Goal: Task Accomplishment & Management: Manage account settings

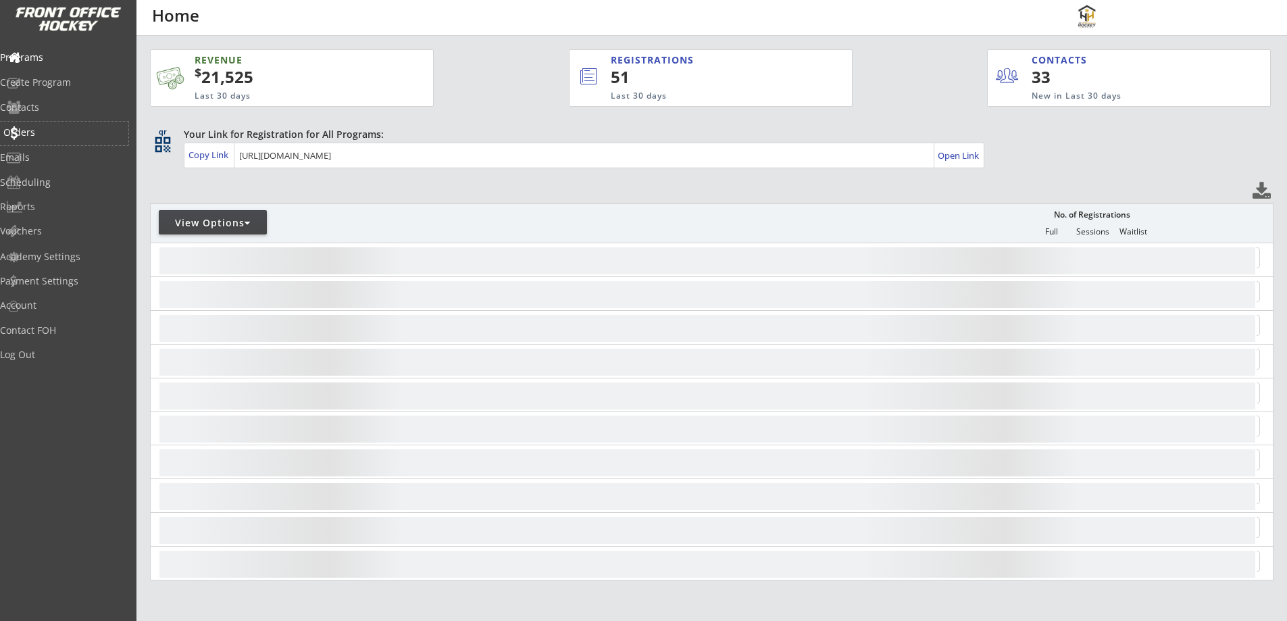
click at [61, 128] on div "Orders" at bounding box center [64, 132] width 122 height 9
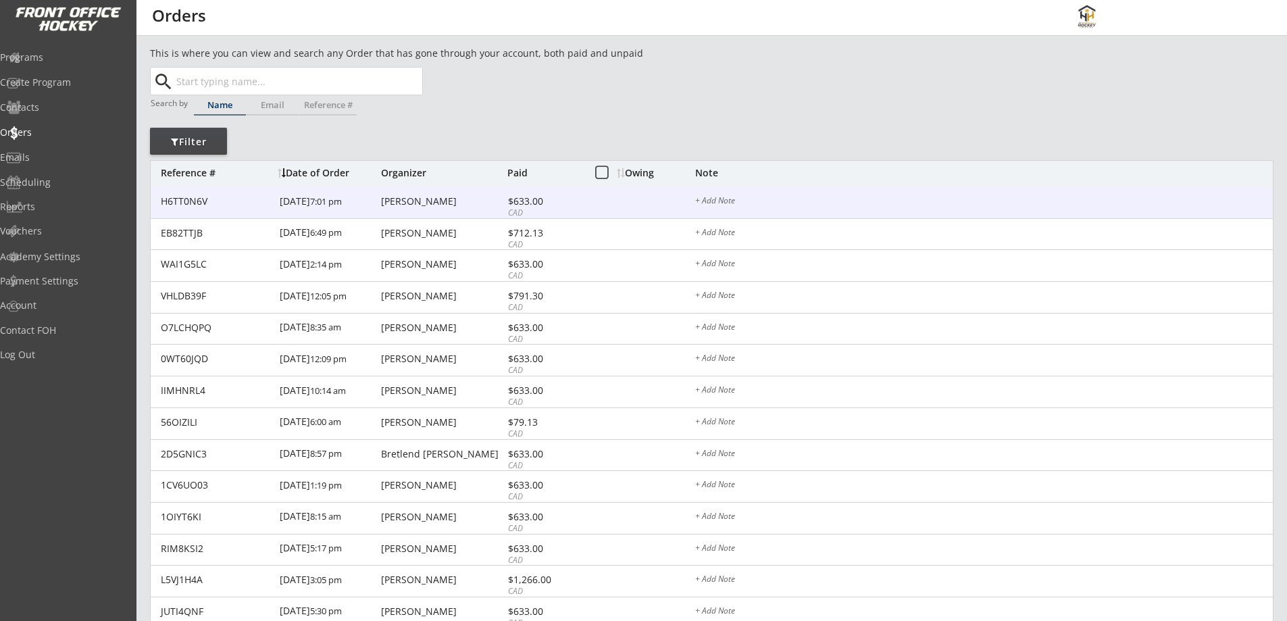
click at [411, 207] on div "H6TT0N6V 9/15/25 7:01 pm Ian Johnson $633.00 CAD + Add Note" at bounding box center [712, 203] width 1122 height 32
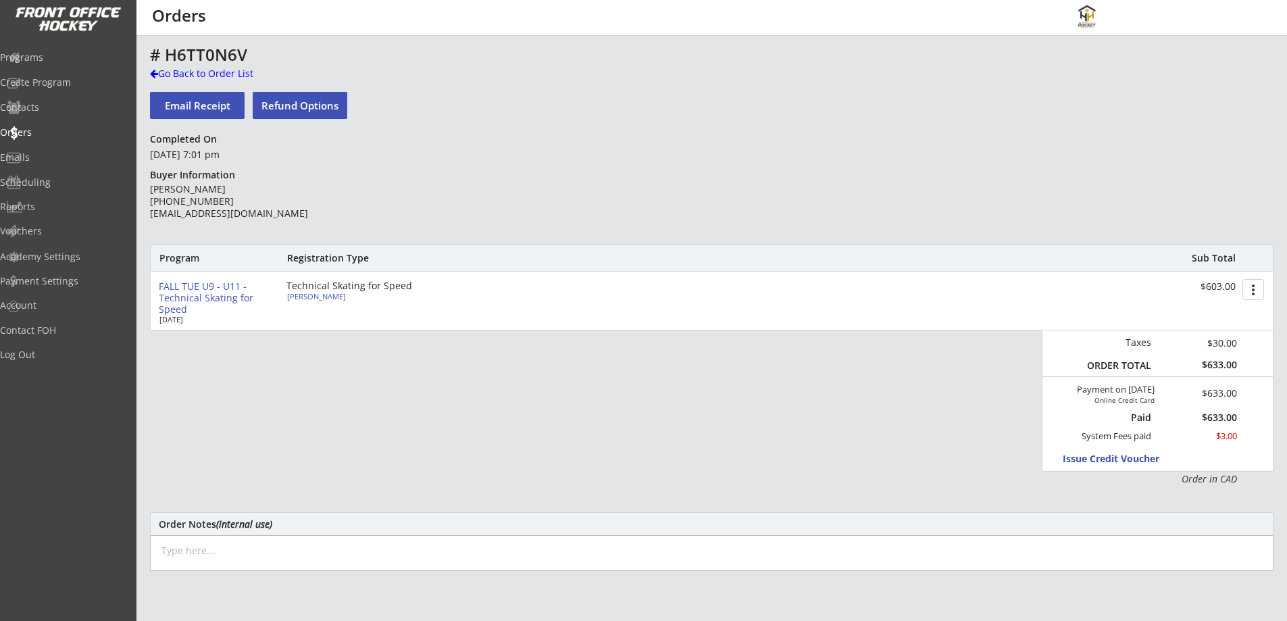
click at [227, 293] on div "FALL TUE U9 - U11 - Technical Skating for Speed" at bounding box center [217, 298] width 117 height 34
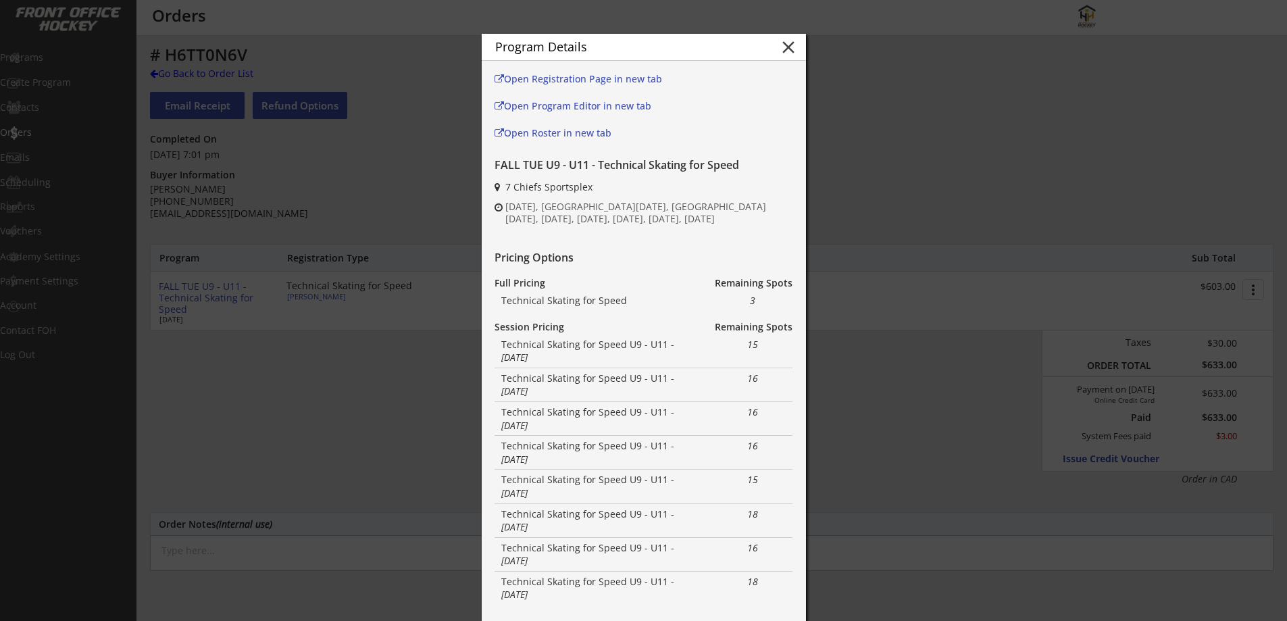
click at [851, 143] on div at bounding box center [643, 310] width 1287 height 621
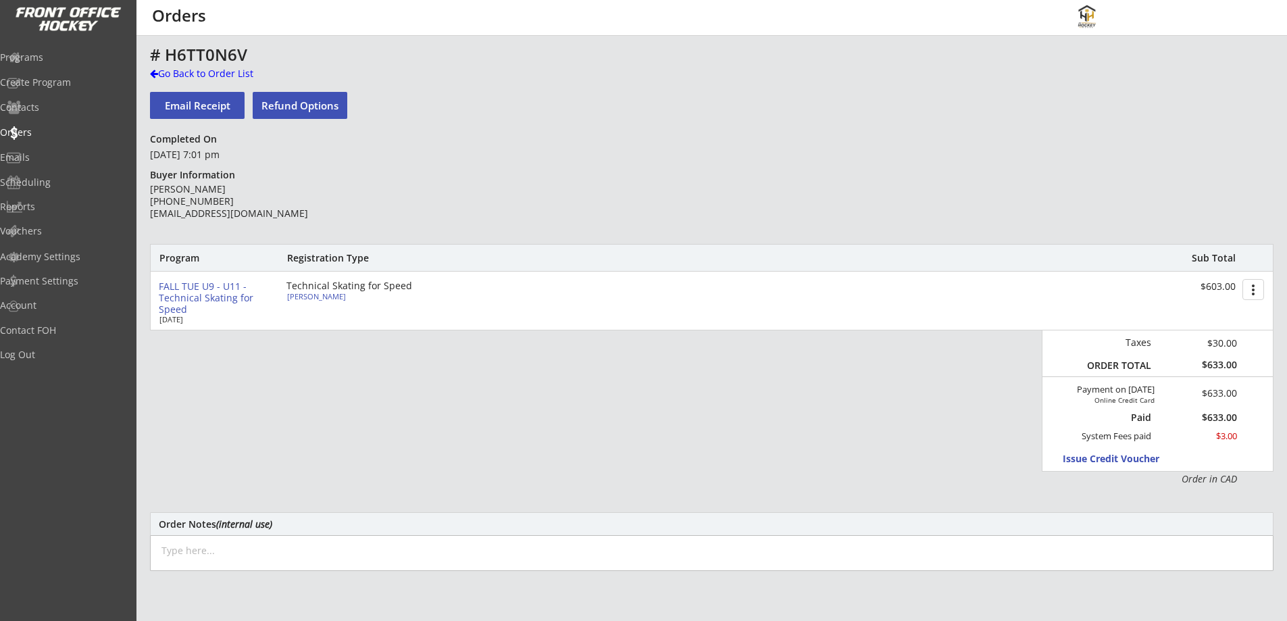
click at [1248, 286] on button "more_vert" at bounding box center [1253, 289] width 22 height 21
click at [940, 226] on div "# H6TT0N6V Go Back to Order List Email Receipt Refund Options Completed On Sept…" at bounding box center [711, 441] width 1123 height 790
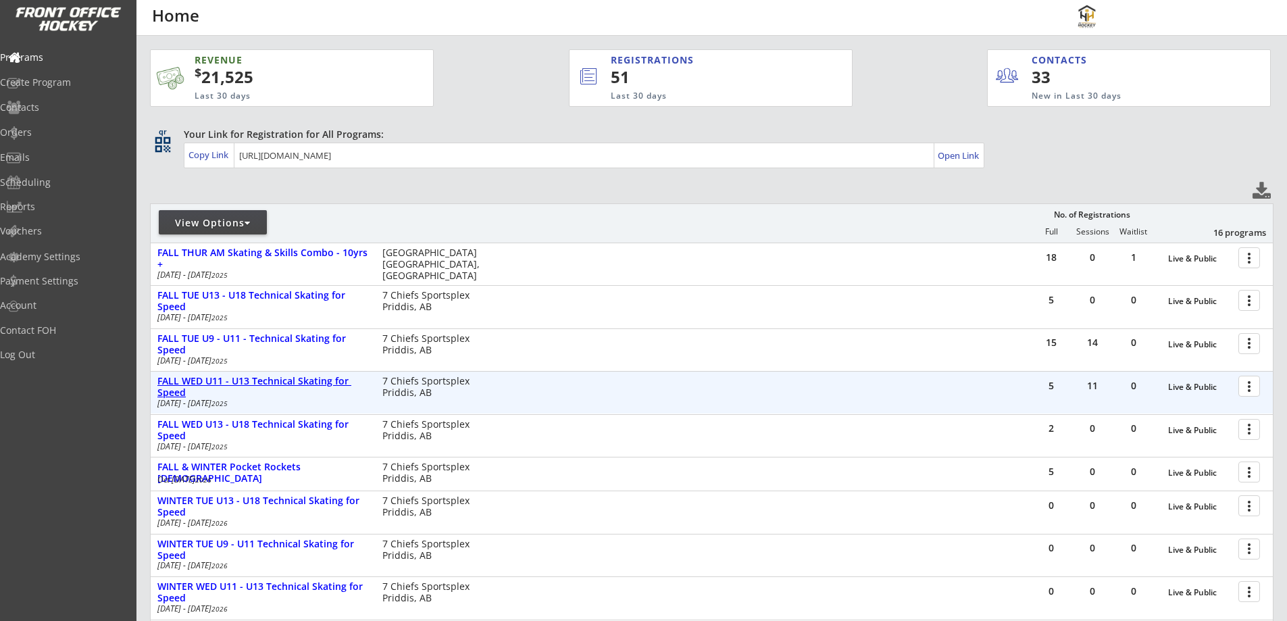
click at [332, 380] on div "FALL WED U11 - U13 Technical Skating for Speed" at bounding box center [262, 387] width 211 height 23
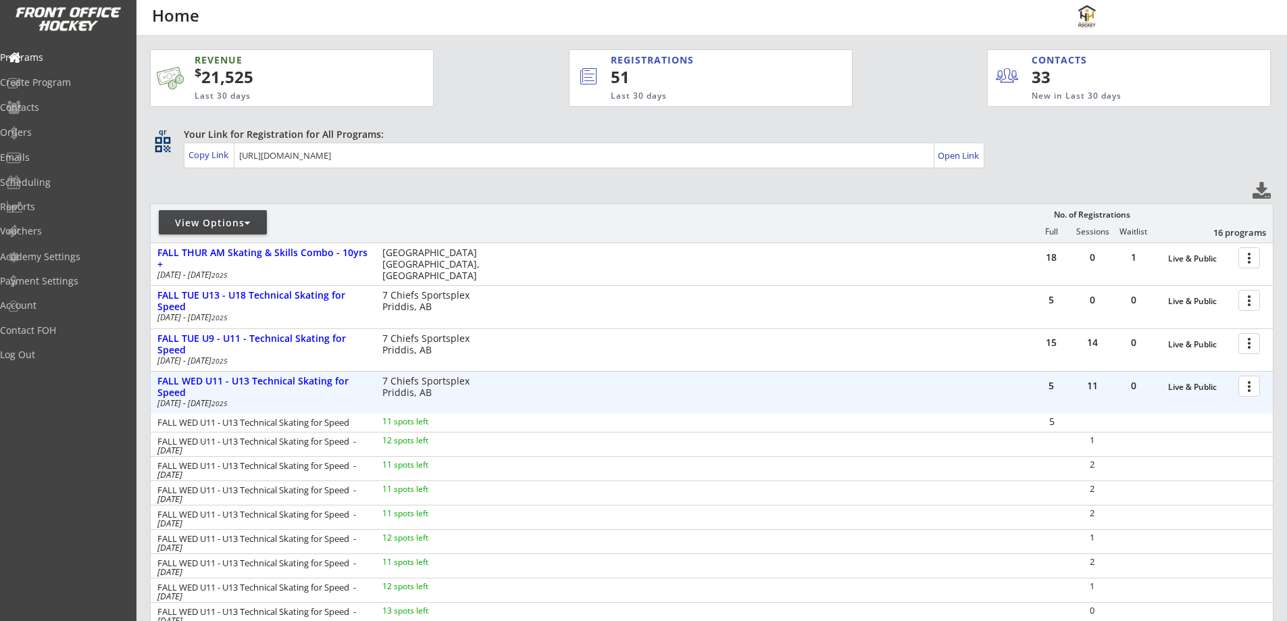
click at [1244, 380] on div at bounding box center [1252, 386] width 24 height 24
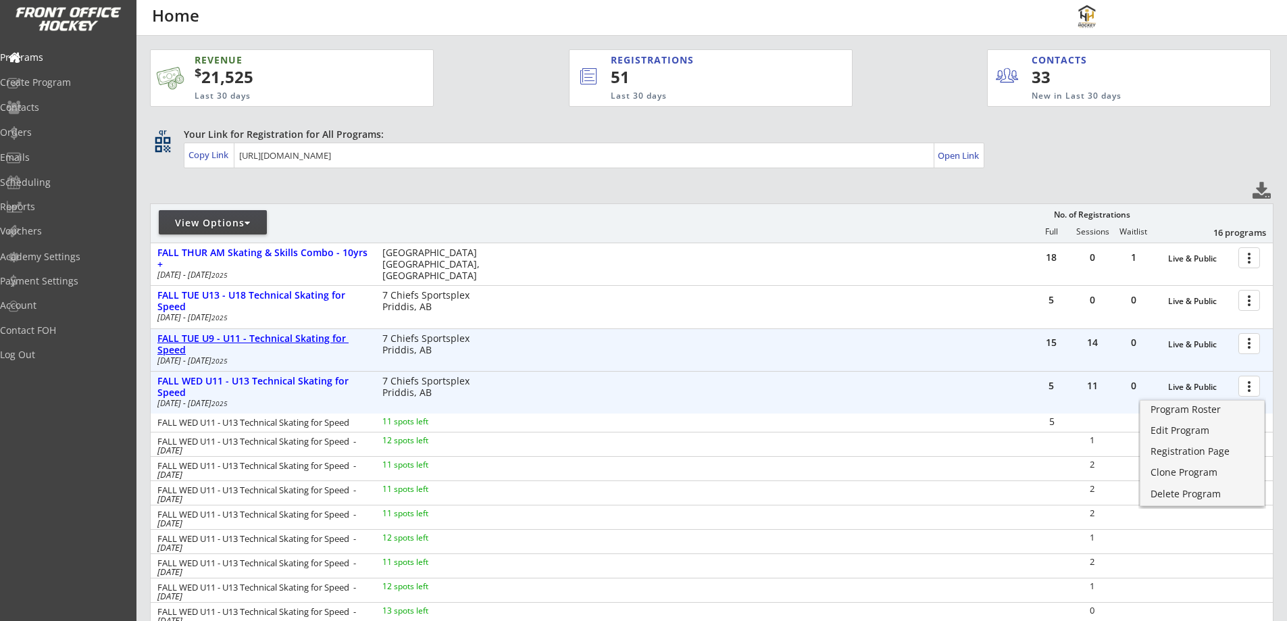
click at [234, 322] on div "Oct 14 - Dec 16 2025" at bounding box center [260, 317] width 207 height 8
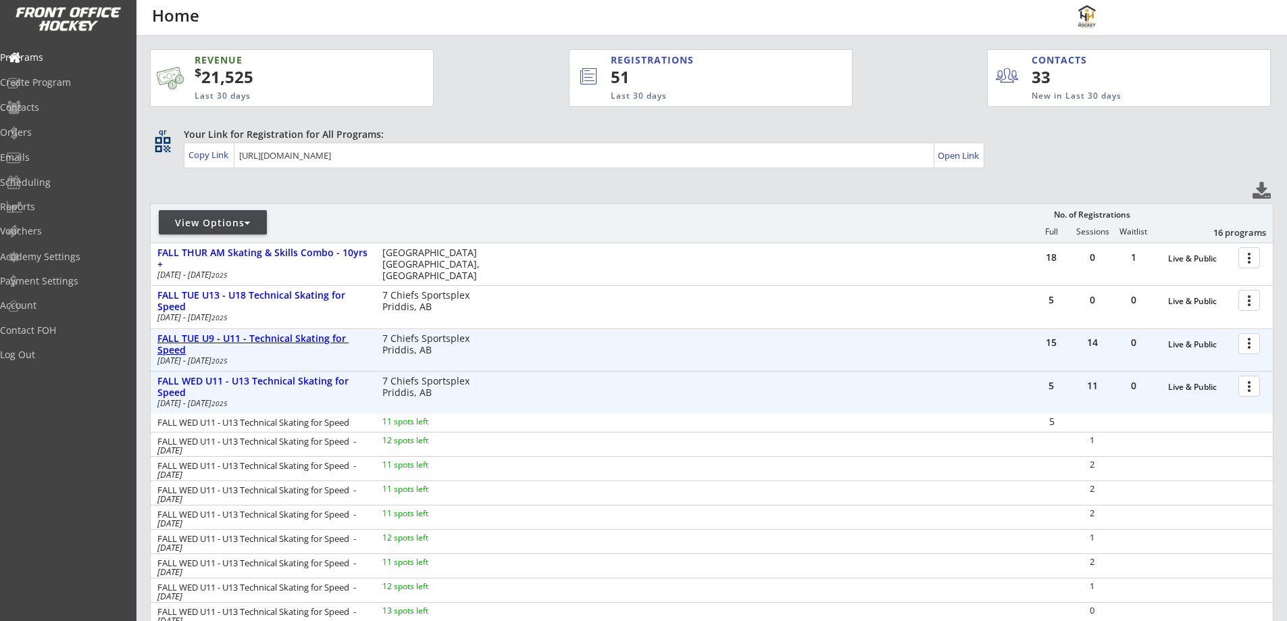
click at [305, 343] on div "FALL TUE U9 - U11 - Technical Skating for Speed" at bounding box center [262, 344] width 211 height 23
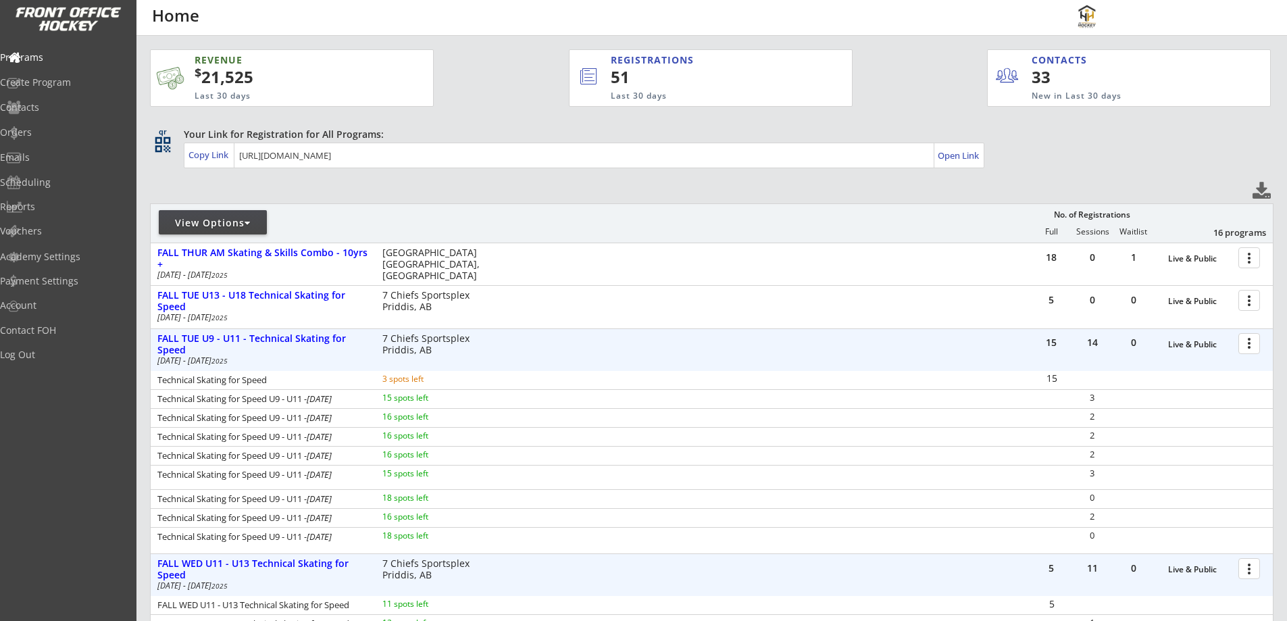
click at [1242, 340] on div at bounding box center [1252, 343] width 24 height 24
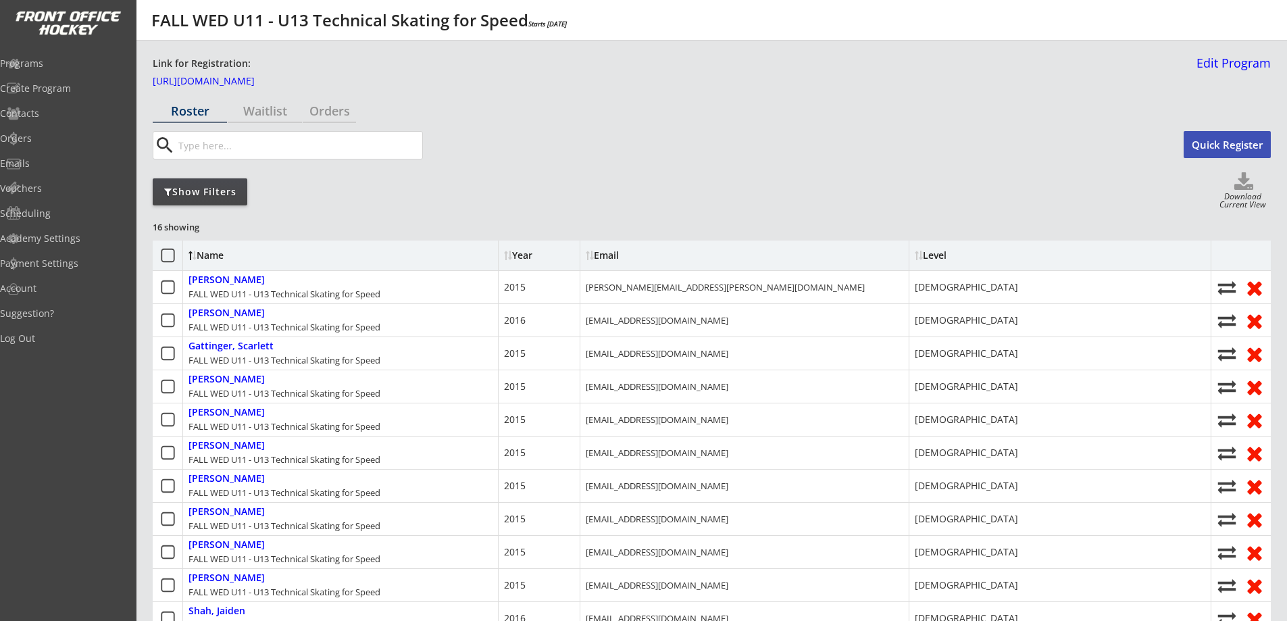
click at [218, 201] on div "Show Filters" at bounding box center [200, 191] width 95 height 27
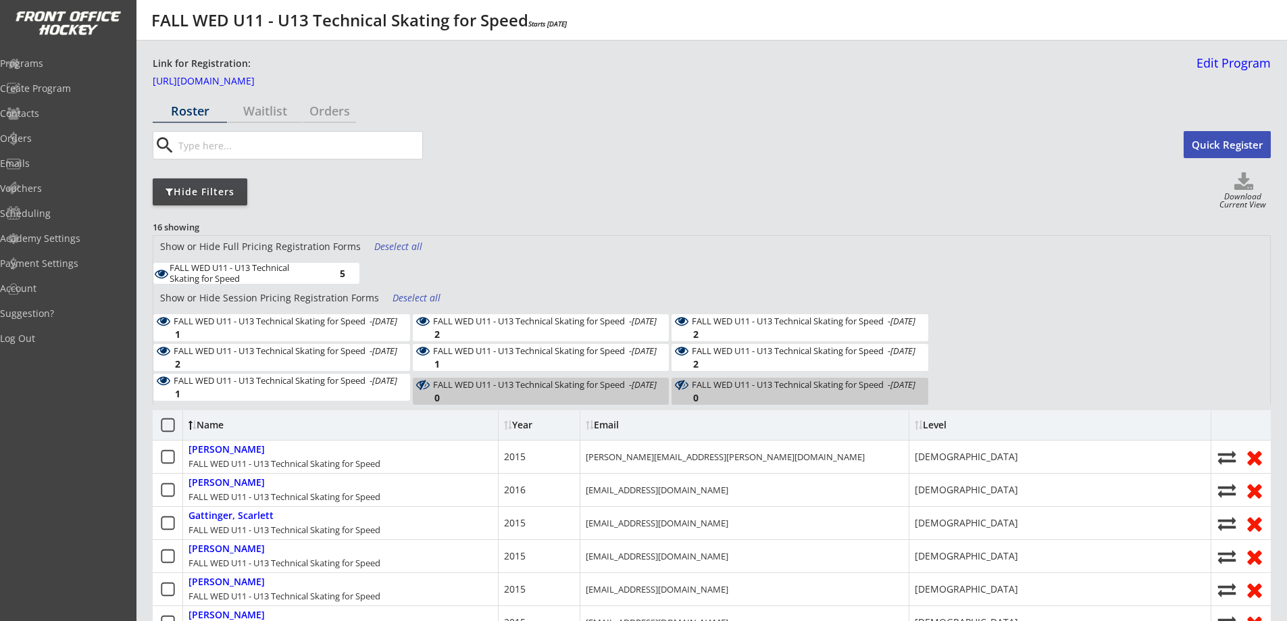
click at [216, 197] on div "Hide Filters" at bounding box center [200, 192] width 95 height 14
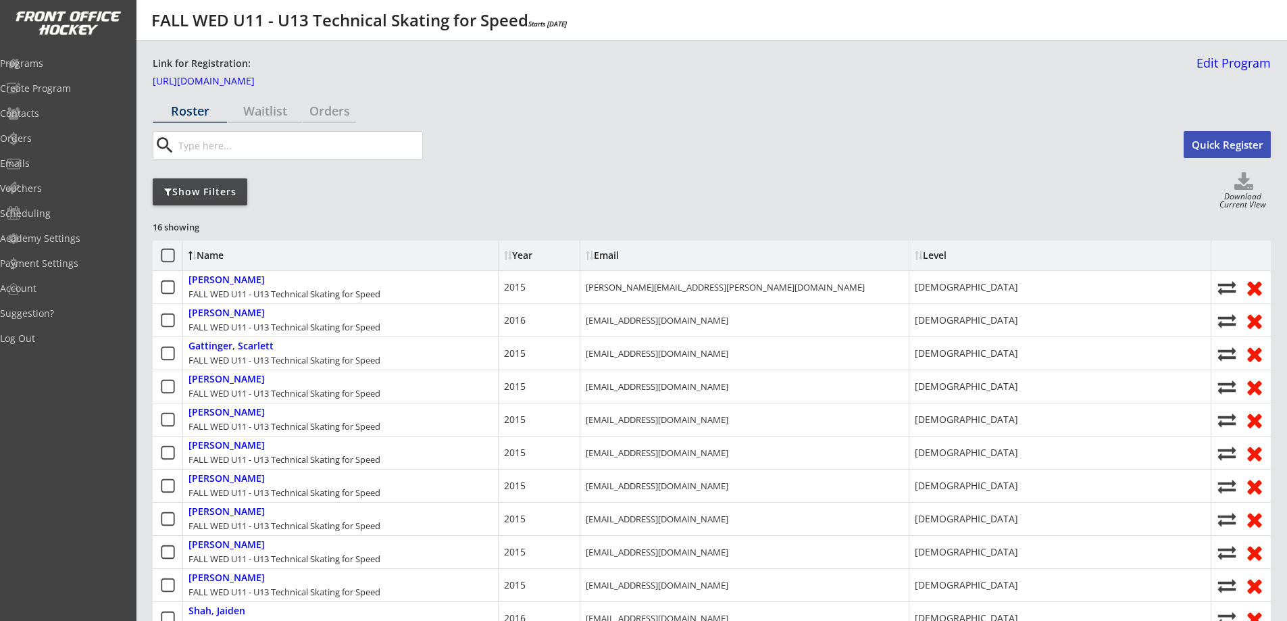
click at [204, 195] on div "Show Filters" at bounding box center [200, 192] width 95 height 14
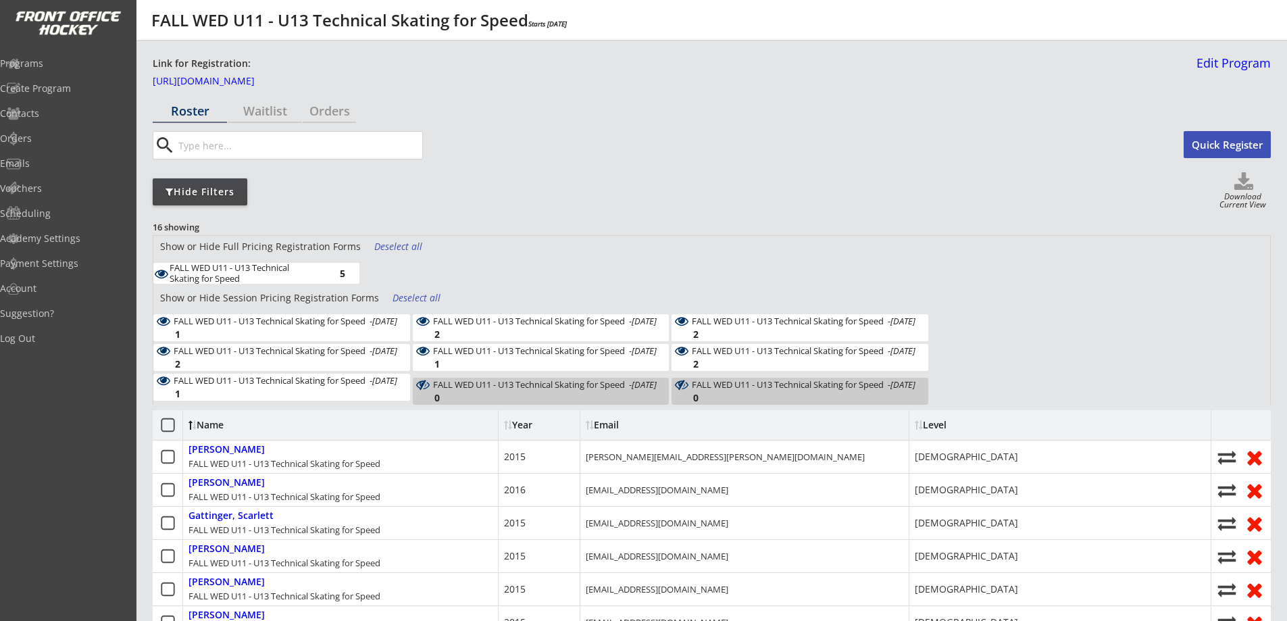
click at [399, 247] on div "Deselect all" at bounding box center [399, 247] width 50 height 14
click at [404, 300] on div "Deselect all" at bounding box center [418, 298] width 50 height 14
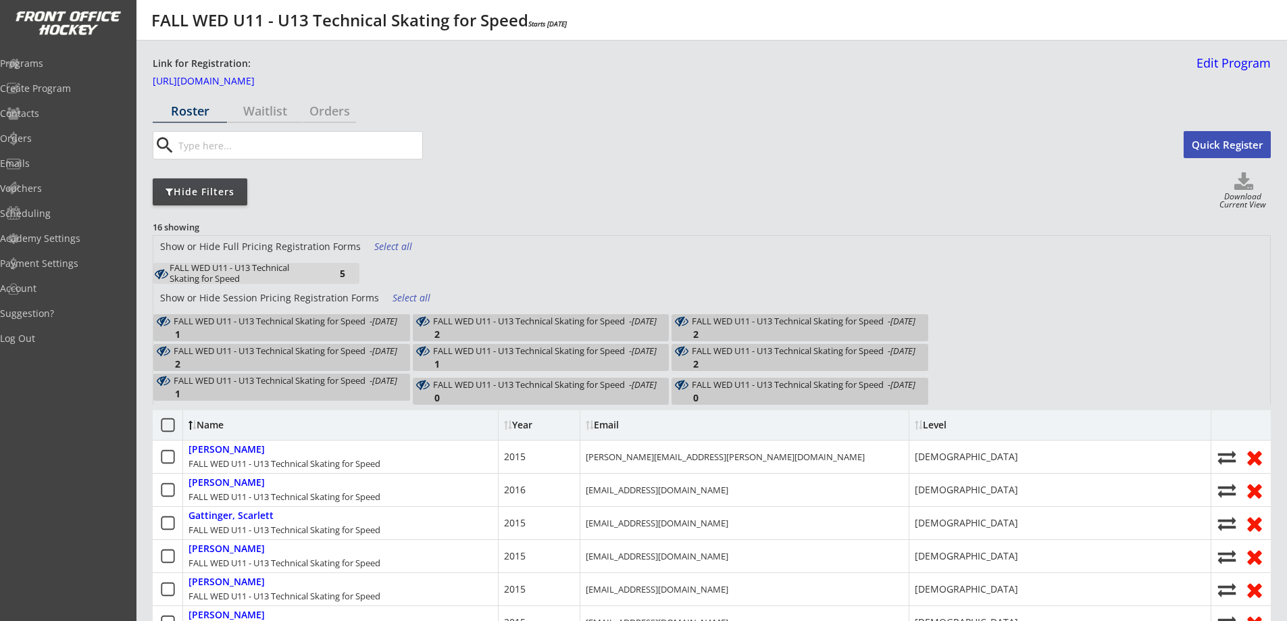
click at [334, 274] on div "5" at bounding box center [331, 273] width 27 height 10
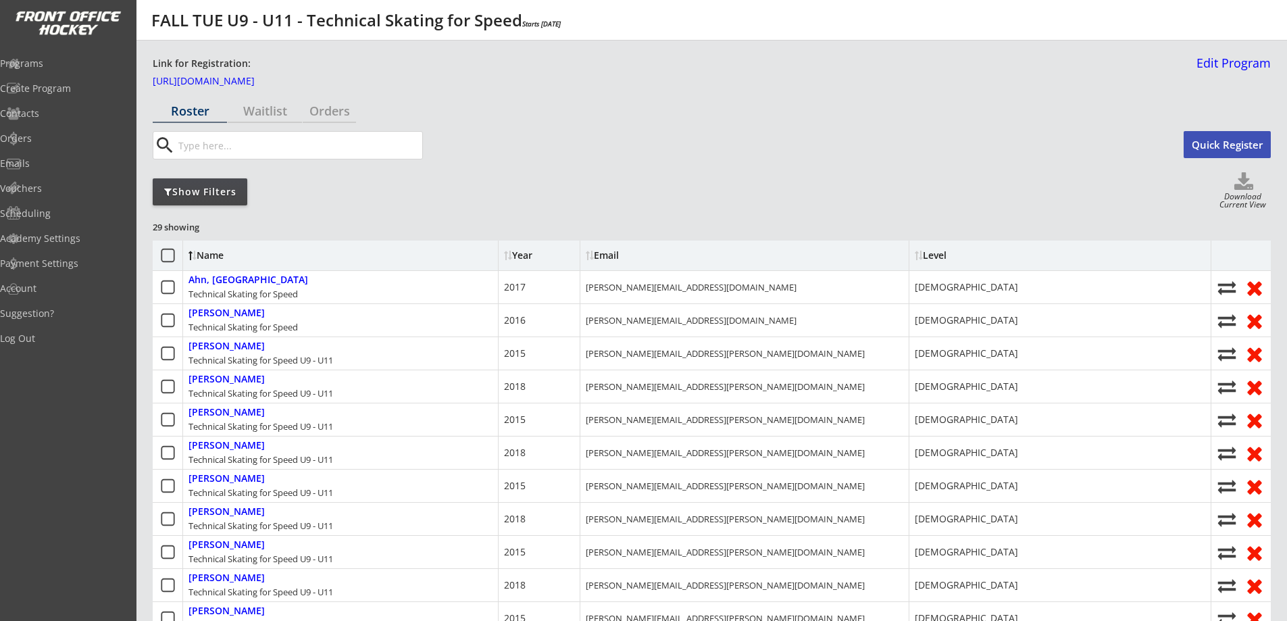
click at [226, 191] on div "Show Filters" at bounding box center [200, 192] width 95 height 14
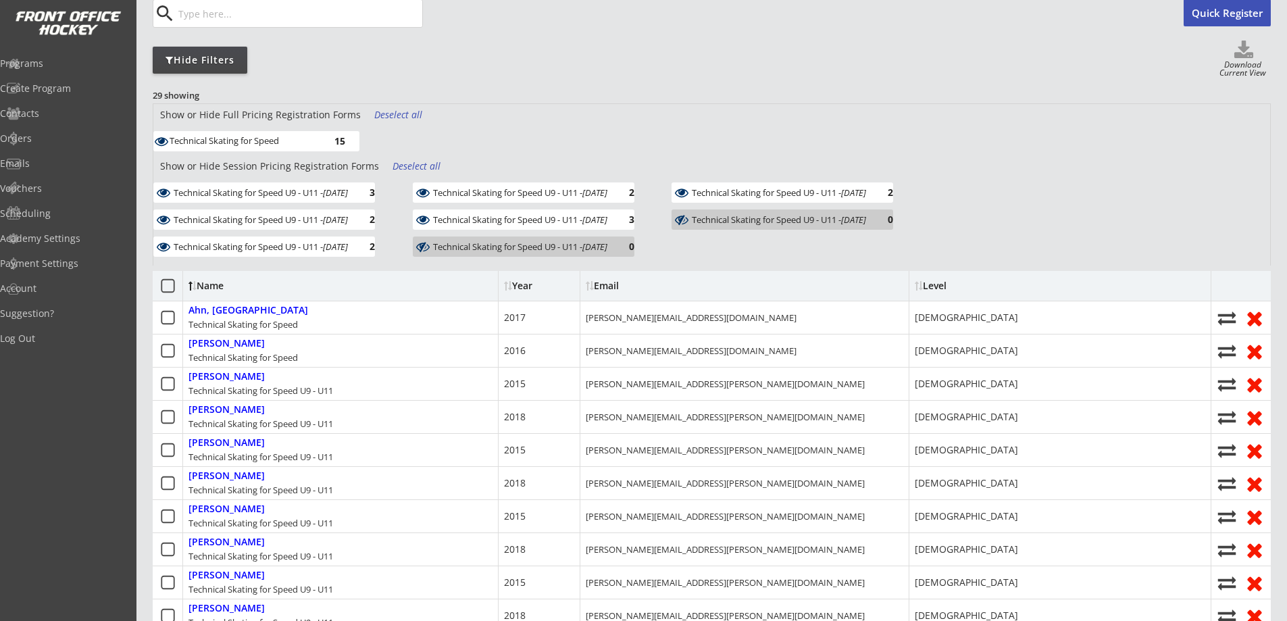
scroll to position [157, 0]
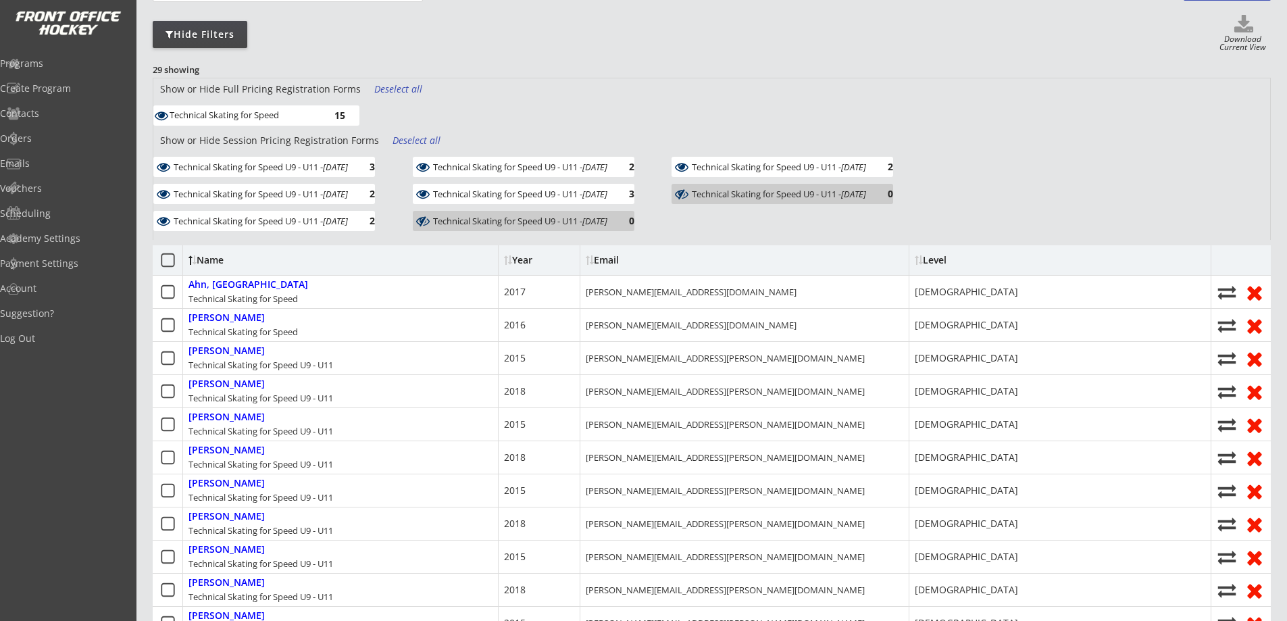
click at [409, 139] on div "Deselect all" at bounding box center [418, 141] width 50 height 14
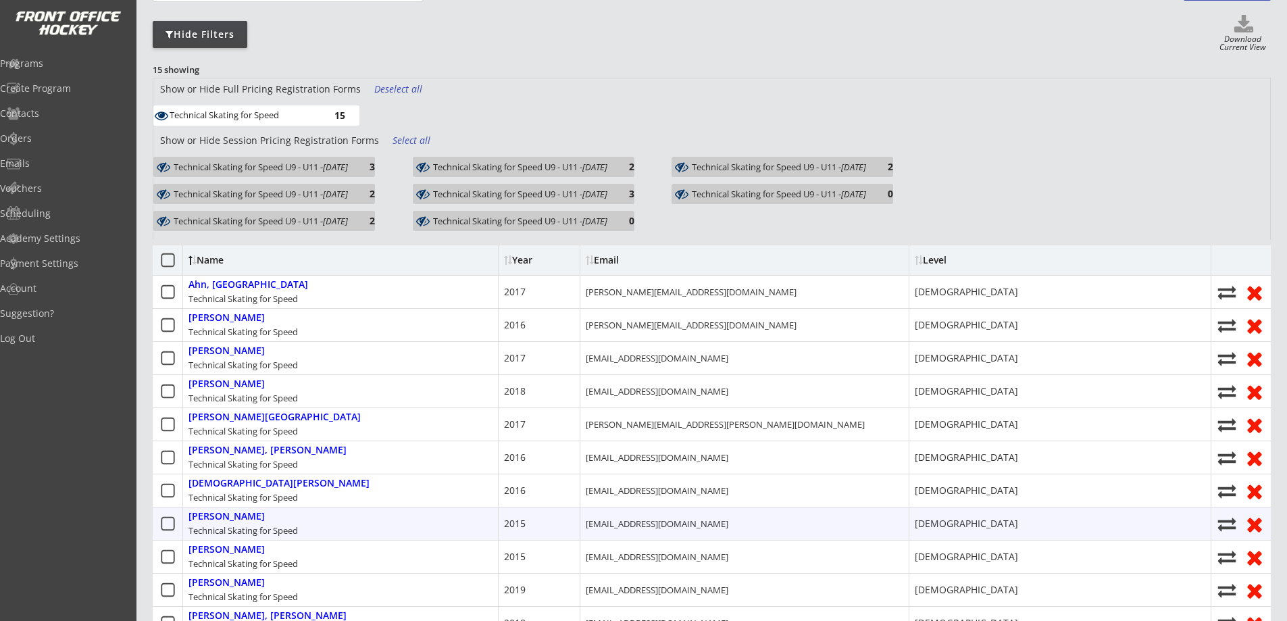
click at [326, 520] on div "Johnson, Karys Technical Skating for Speed" at bounding box center [340, 523] width 315 height 32
click at [169, 526] on icon at bounding box center [167, 523] width 17 height 17
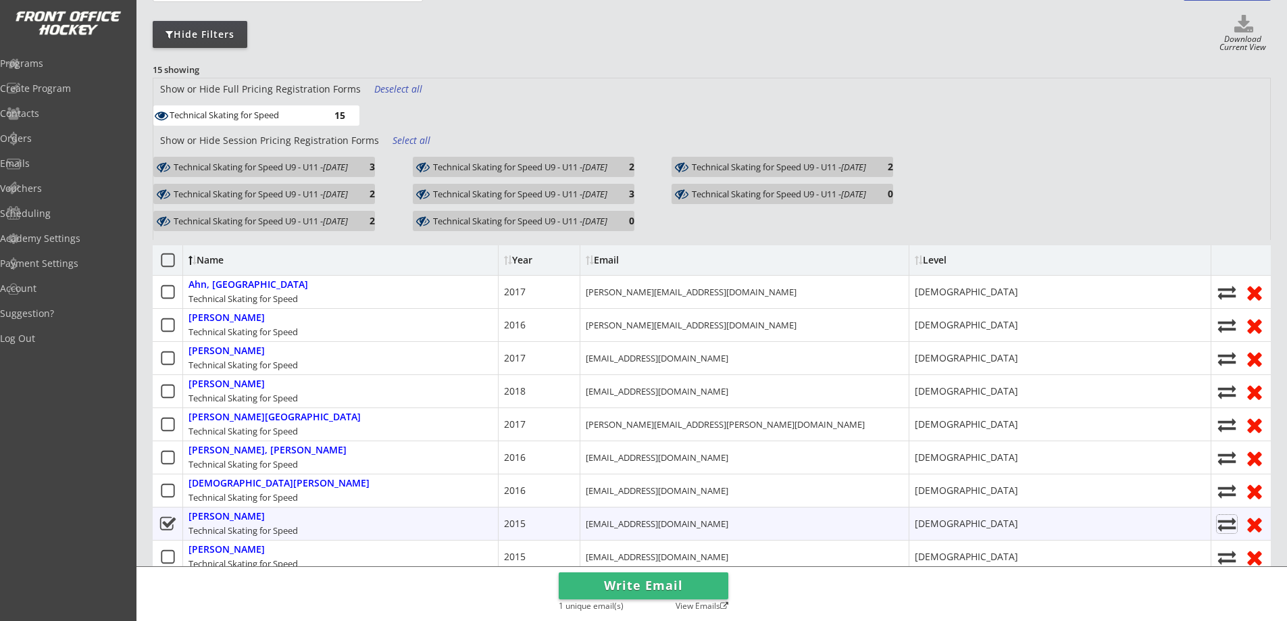
click at [1228, 520] on icon at bounding box center [1227, 524] width 20 height 18
select select ""1348695171700984260__LOOKUP__1752424352676x388953807247638500""
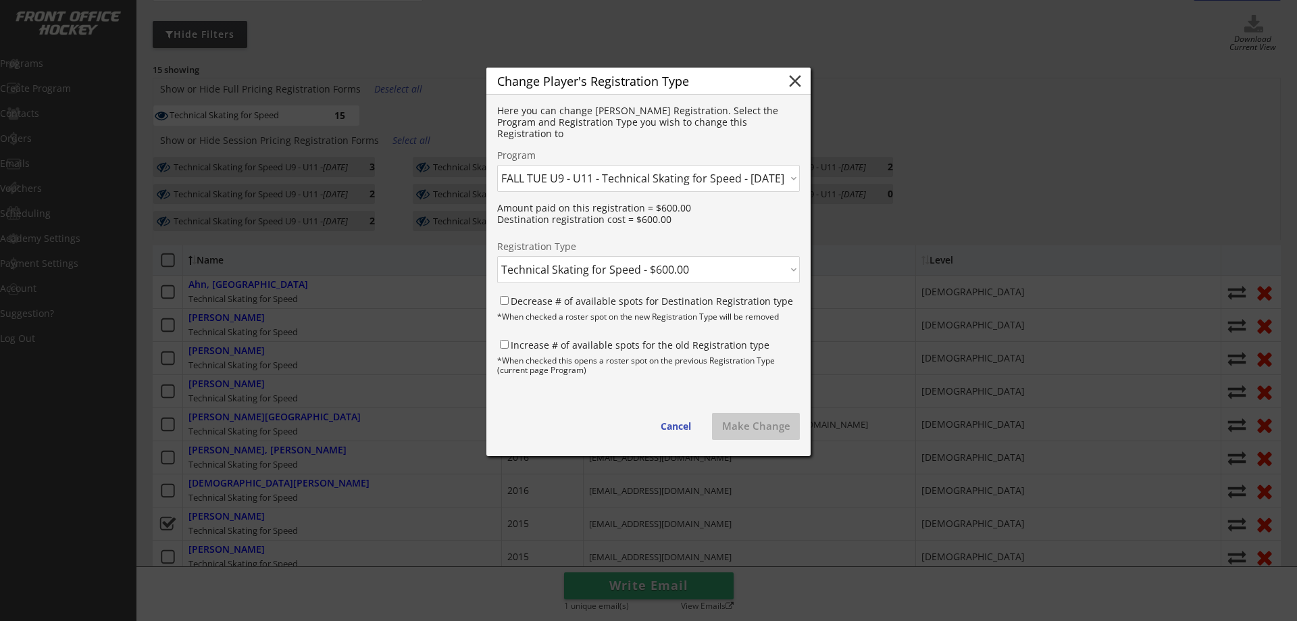
click at [640, 182] on select "Click here... Speed Fundamentals for Try Outs 10 - 12 yr olds - 8/11/25 CANMORE…" at bounding box center [648, 178] width 303 height 27
select select ""1348695171700984260__LOOKUP__1752629314910x773090959527247900""
click at [497, 165] on select "Click here... Speed Fundamentals for Try Outs 10 - 12 yr olds - 8/11/25 CANMORE…" at bounding box center [648, 178] width 303 height 27
click at [582, 255] on div "Registration Type Click here... FALL WED U11 - U13 Technical Skating for Speed …" at bounding box center [648, 262] width 303 height 41
click at [580, 272] on select "Click here... FALL WED U11 - U13 Technical Skating for Speed - $675.00 FALL WED…" at bounding box center [648, 269] width 303 height 27
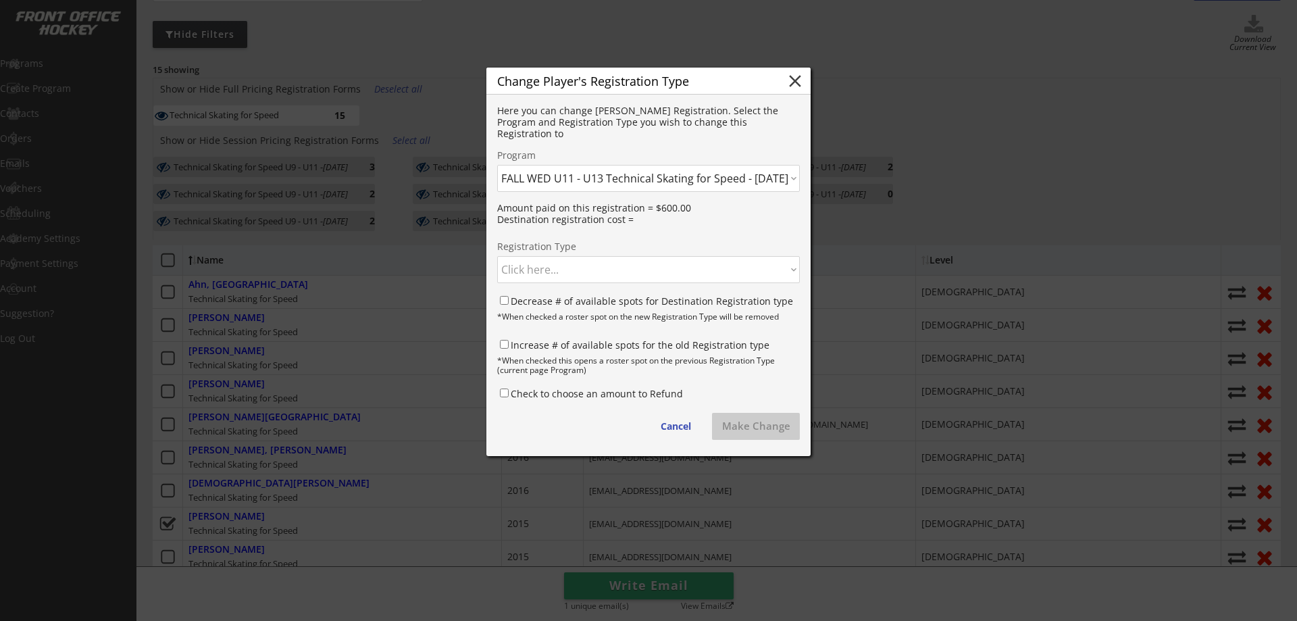
select select ""1348695171700984260__LOOKUP__1752629314910x229407093439594500""
click at [497, 256] on select "Click here... FALL WED U11 - U13 Technical Skating for Speed - $675.00 FALL WED…" at bounding box center [648, 269] width 303 height 27
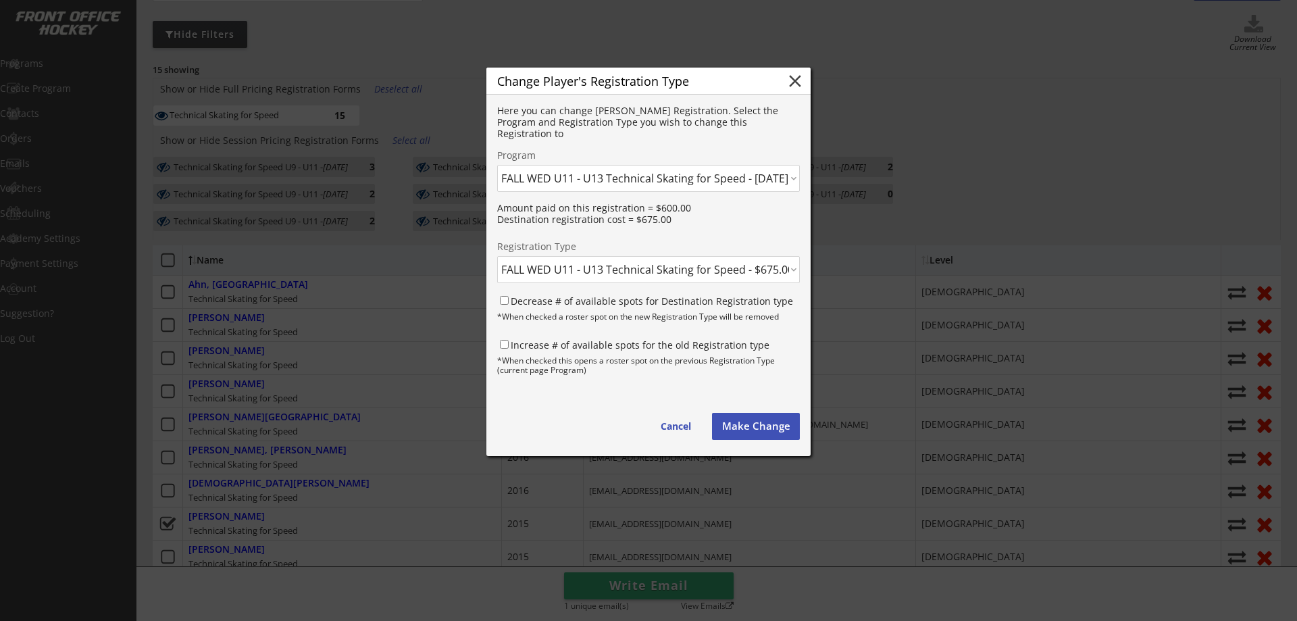
click at [921, 228] on div at bounding box center [648, 310] width 1297 height 621
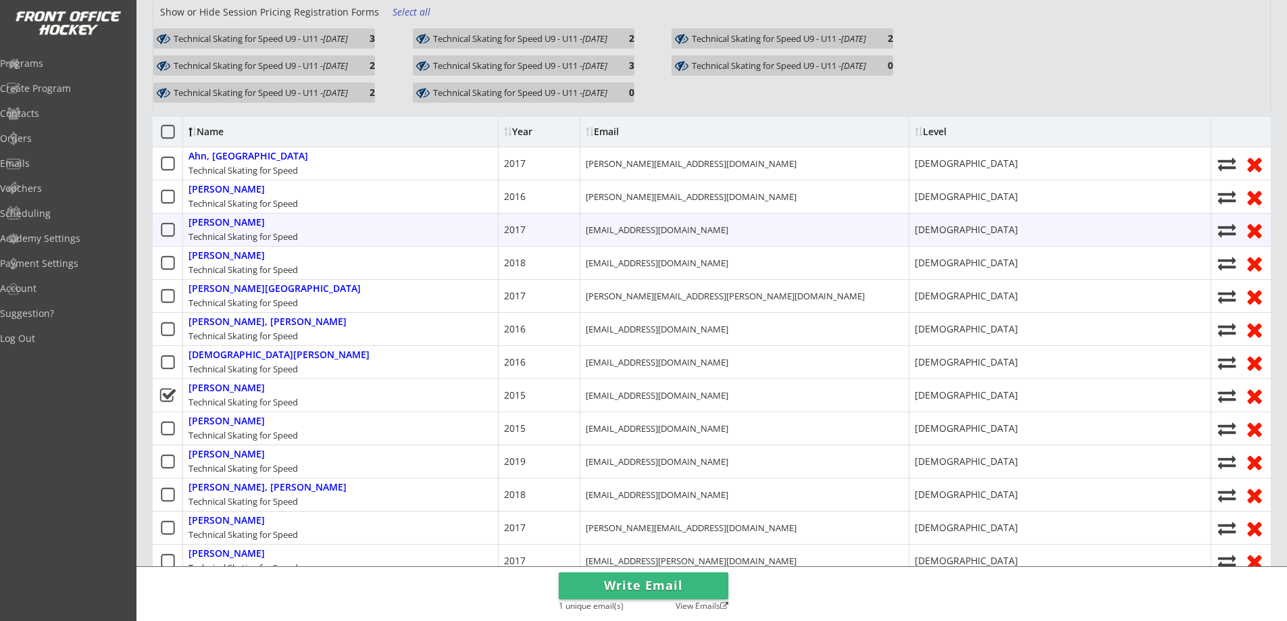
scroll to position [315, 0]
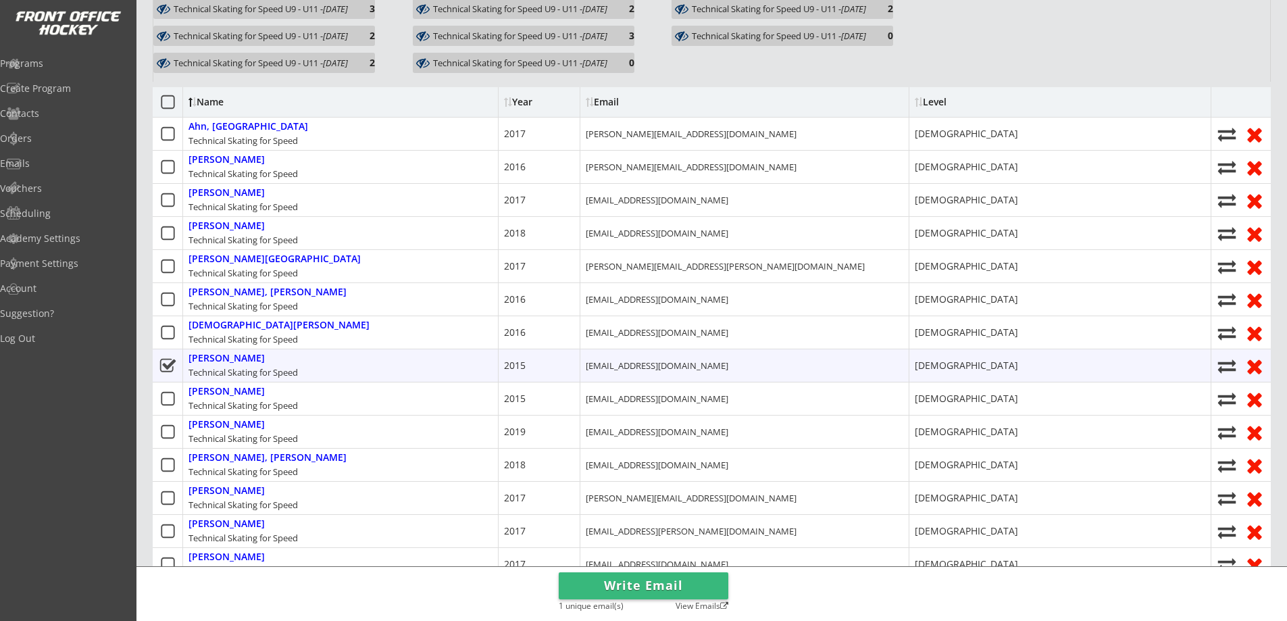
click at [1223, 363] on use at bounding box center [1227, 366] width 18 height 14
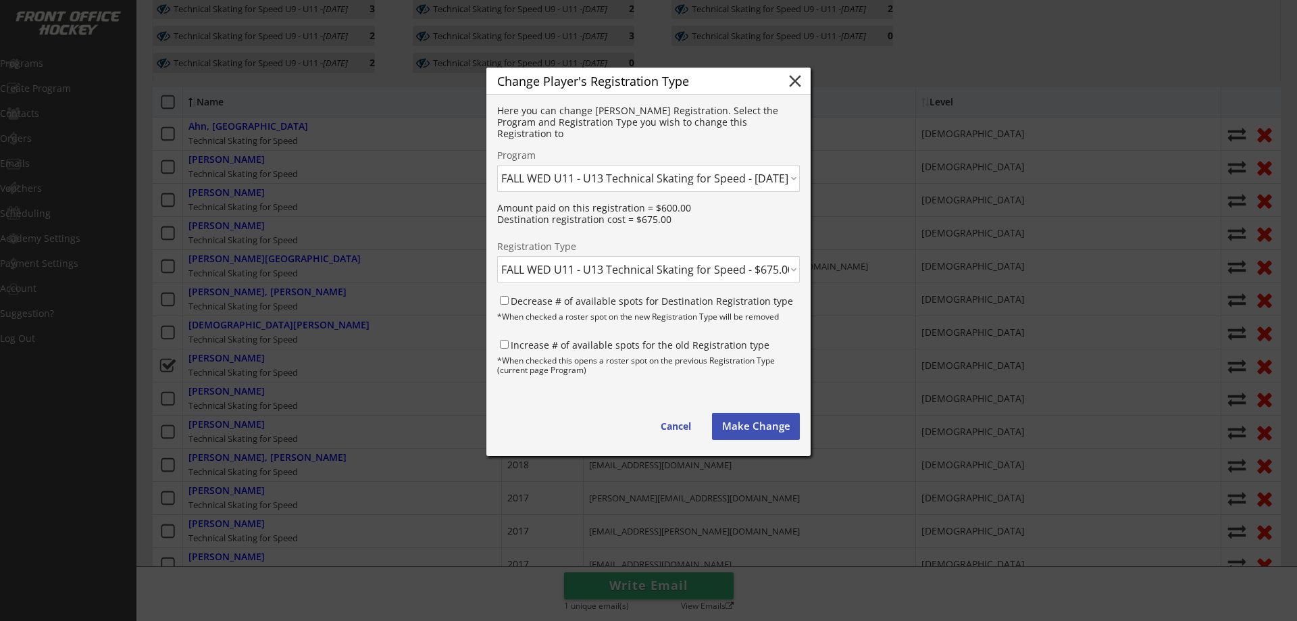
click at [624, 303] on label "Decrease # of available spots for Destination Registration type" at bounding box center [652, 301] width 282 height 13
click at [509, 303] on input "Decrease # of available spots for Destination Registration type" at bounding box center [504, 300] width 9 height 9
checkbox input "true"
click at [588, 345] on label "Increase # of available spots for the old Registration type" at bounding box center [640, 344] width 259 height 13
click at [509, 345] on input "Increase # of available spots for the old Registration type" at bounding box center [504, 344] width 9 height 9
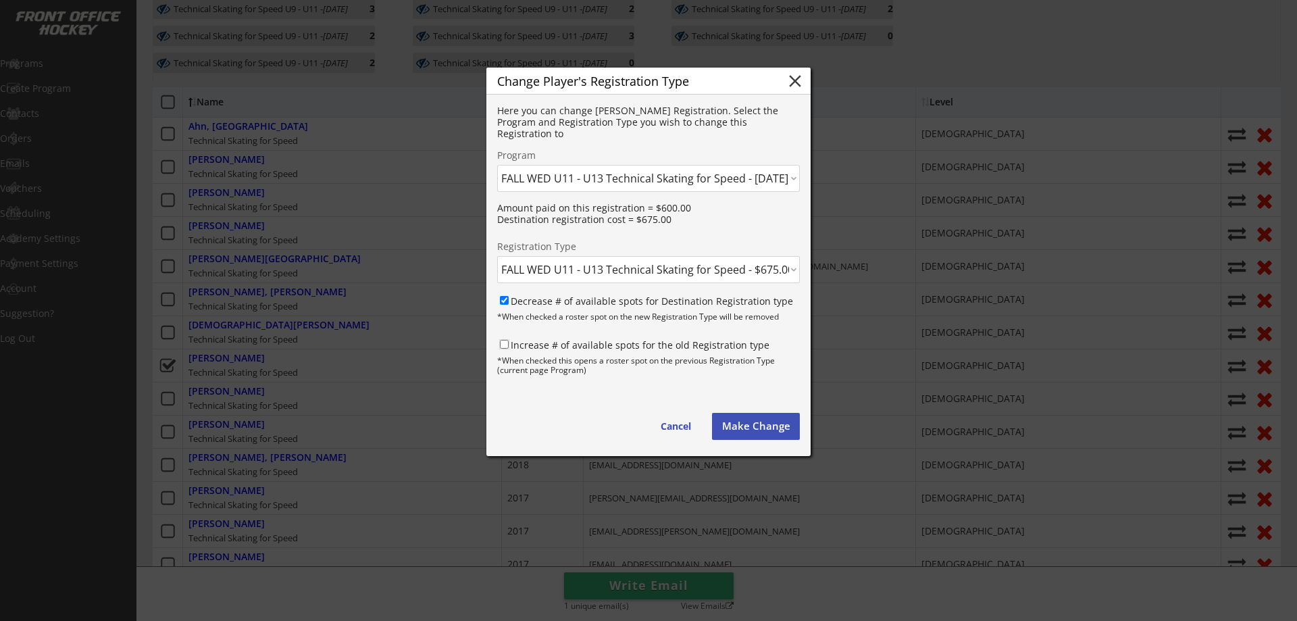
checkbox input "true"
click at [743, 426] on button "Make Change" at bounding box center [756, 426] width 88 height 27
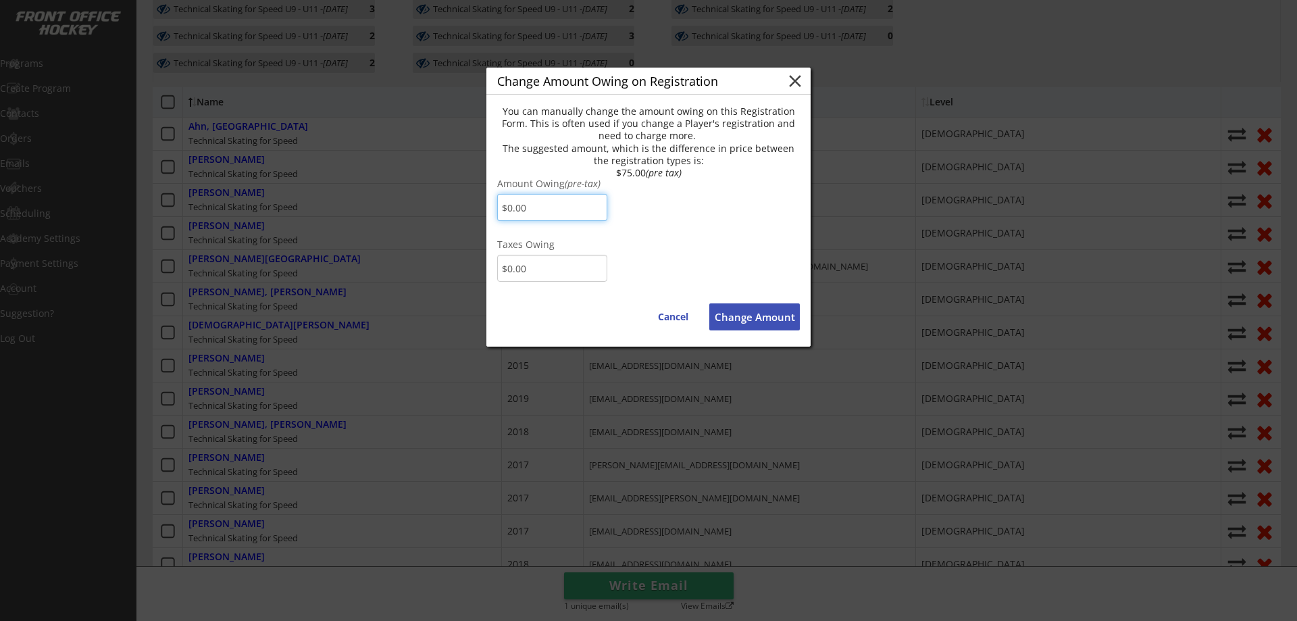
click at [570, 205] on input "input" at bounding box center [552, 207] width 110 height 27
type input "$75.00"
click at [590, 270] on input "input" at bounding box center [552, 268] width 110 height 27
type input "$3.75"
click at [759, 320] on button "Change Amount" at bounding box center [754, 316] width 91 height 27
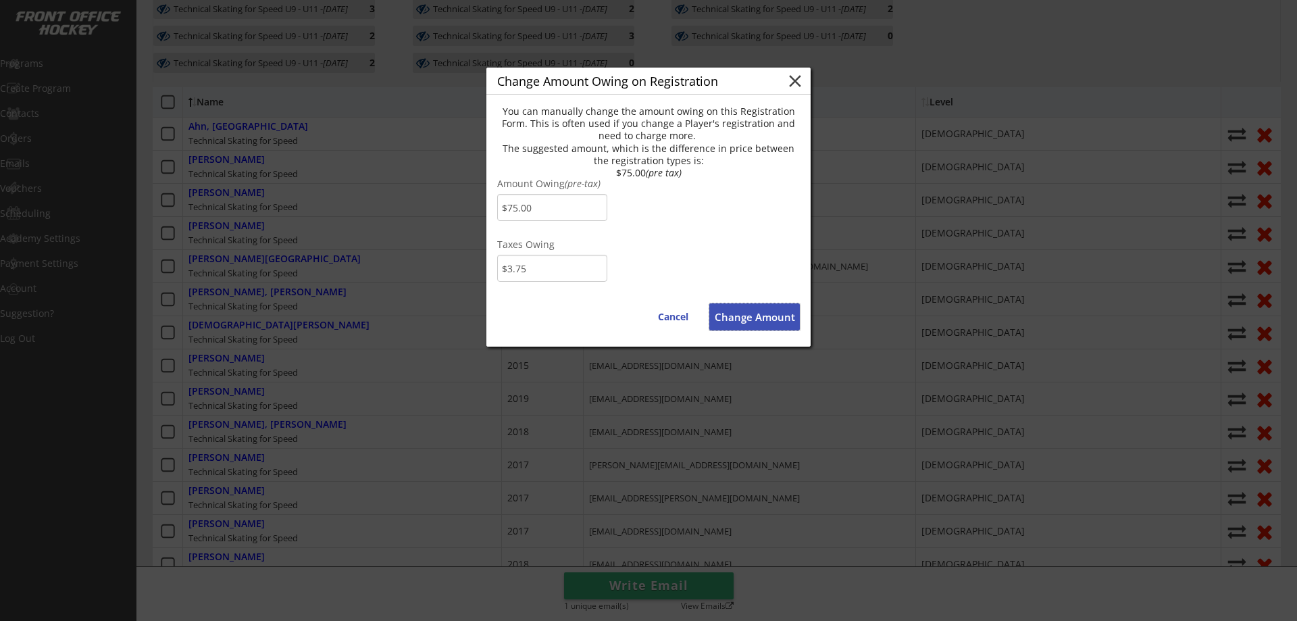
type input "$0.00"
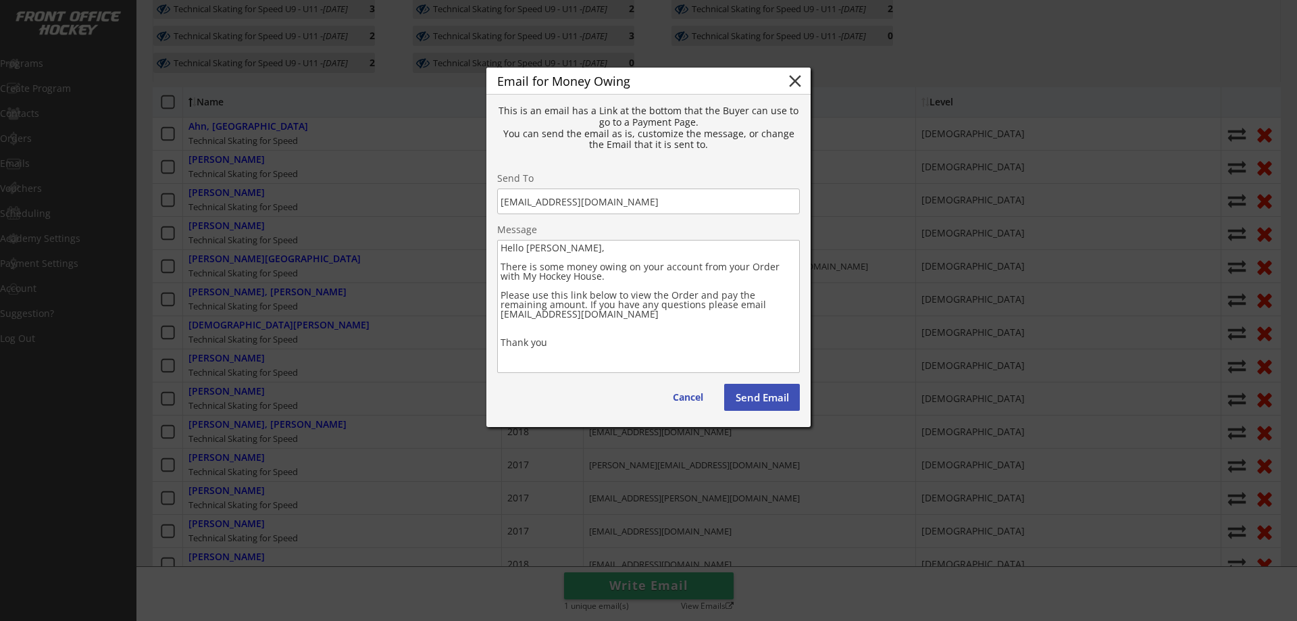
click at [518, 249] on textarea "Hello Ian, There is some money owing on your account from your Order with My Ho…" at bounding box center [648, 306] width 303 height 133
drag, startPoint x: 528, startPoint y: 266, endPoint x: 577, endPoint y: 277, distance: 50.5
click at [577, 277] on textarea "Hi Ian, There is some money owing on your account from your Order with My Hocke…" at bounding box center [648, 306] width 303 height 133
click at [664, 268] on textarea "Hi Ian, There is an additional $75 (plus GST) to switch Karys into the Wednesda…" at bounding box center [648, 306] width 303 height 133
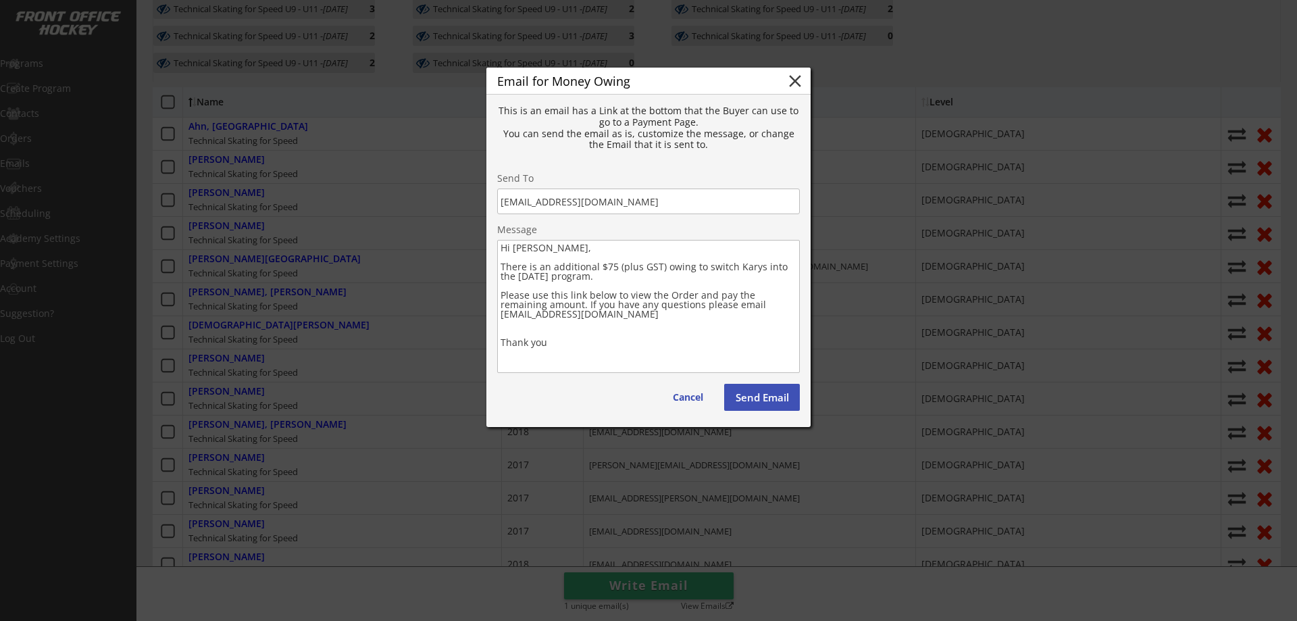
click at [572, 341] on textarea "Hi Ian, There is an additional $75 (plus GST) owing to switch Karys into the We…" at bounding box center [648, 306] width 303 height 133
type textarea "Hi Ian, There is an additional $75 (plus GST) owing to switch Karys into the We…"
click at [757, 396] on button "Send Email" at bounding box center [762, 397] width 76 height 27
type textarea "Hello , There is some money owing on your account from your Order with . Please…"
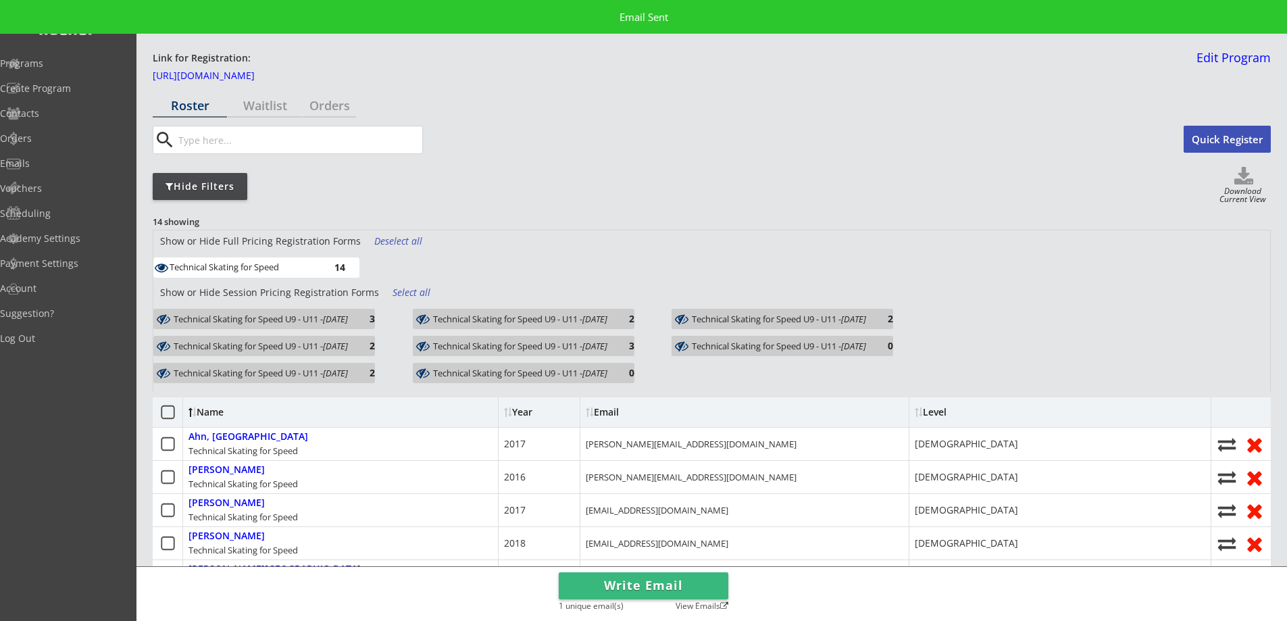
scroll to position [0, 0]
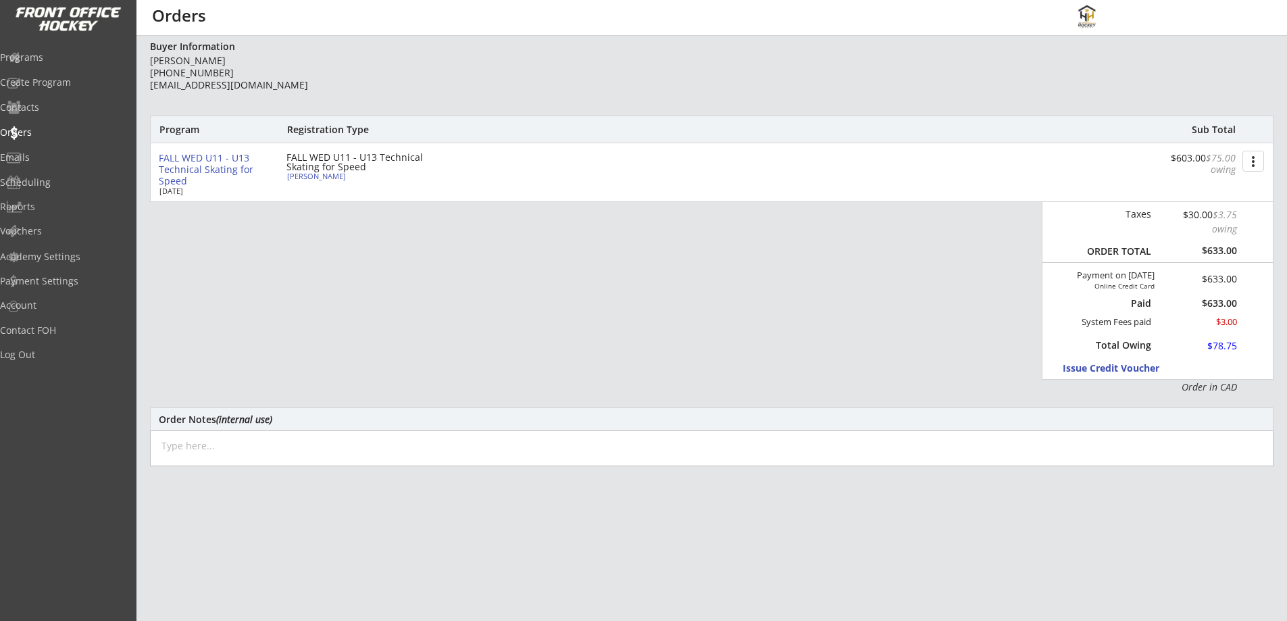
scroll to position [157, 0]
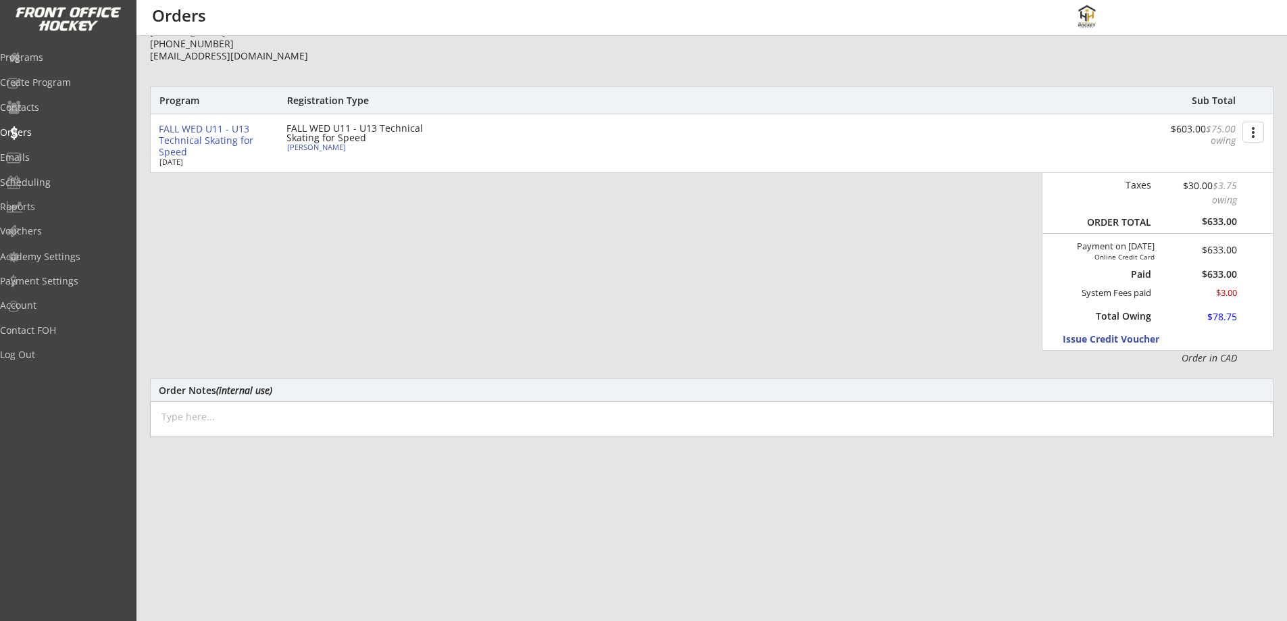
click at [332, 417] on textarea at bounding box center [711, 419] width 1123 height 36
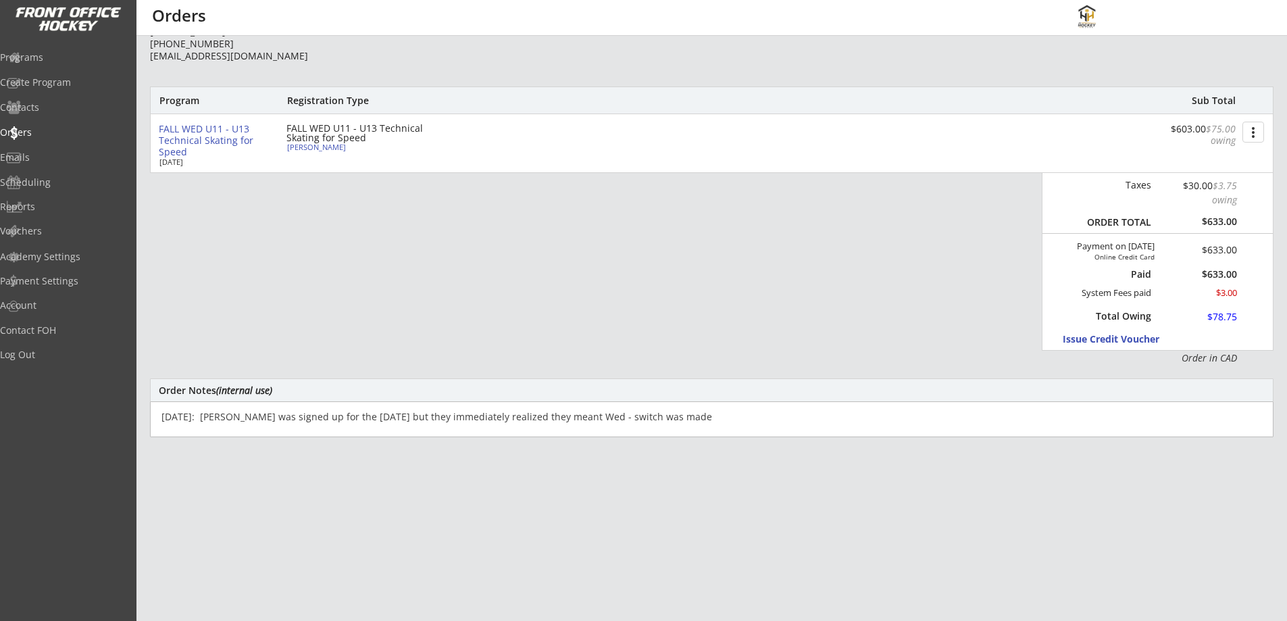
click at [379, 416] on textarea "[DATE]: [PERSON_NAME] was signed up for the [DATE] but they immediately realize…" at bounding box center [711, 419] width 1123 height 36
type textarea "[DATE]: [PERSON_NAME] was signed up for the [DATE] U9 - U11 but they immediatel…"
